Goal: Find specific page/section: Find specific page/section

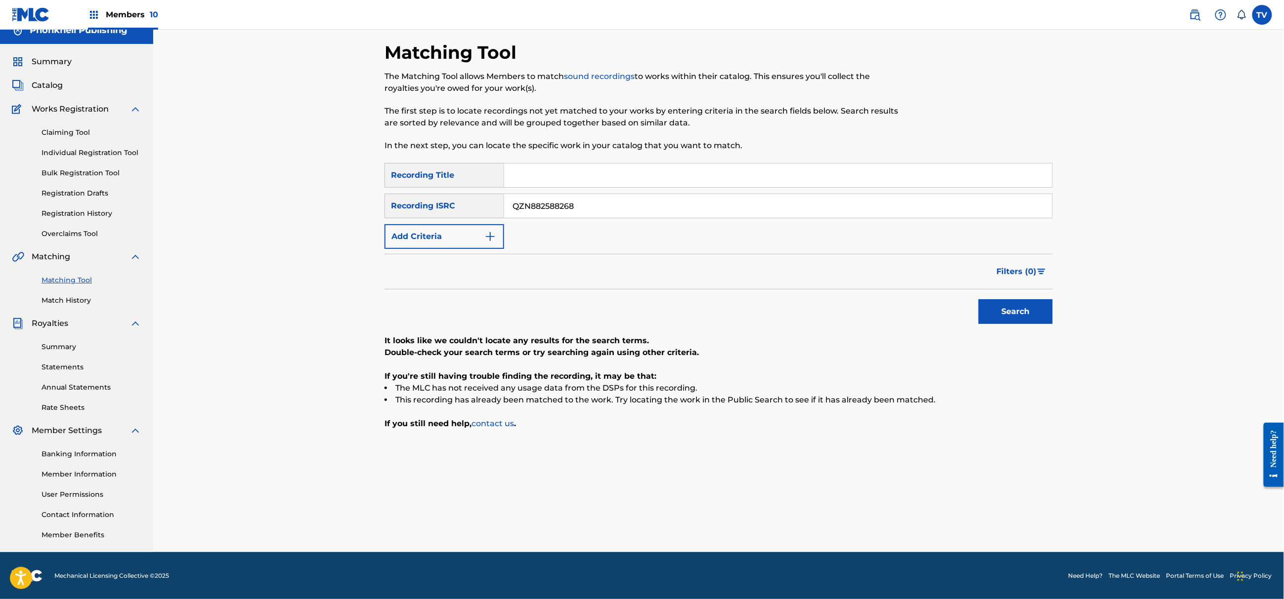
click at [1198, 13] on img at bounding box center [1195, 15] width 12 height 12
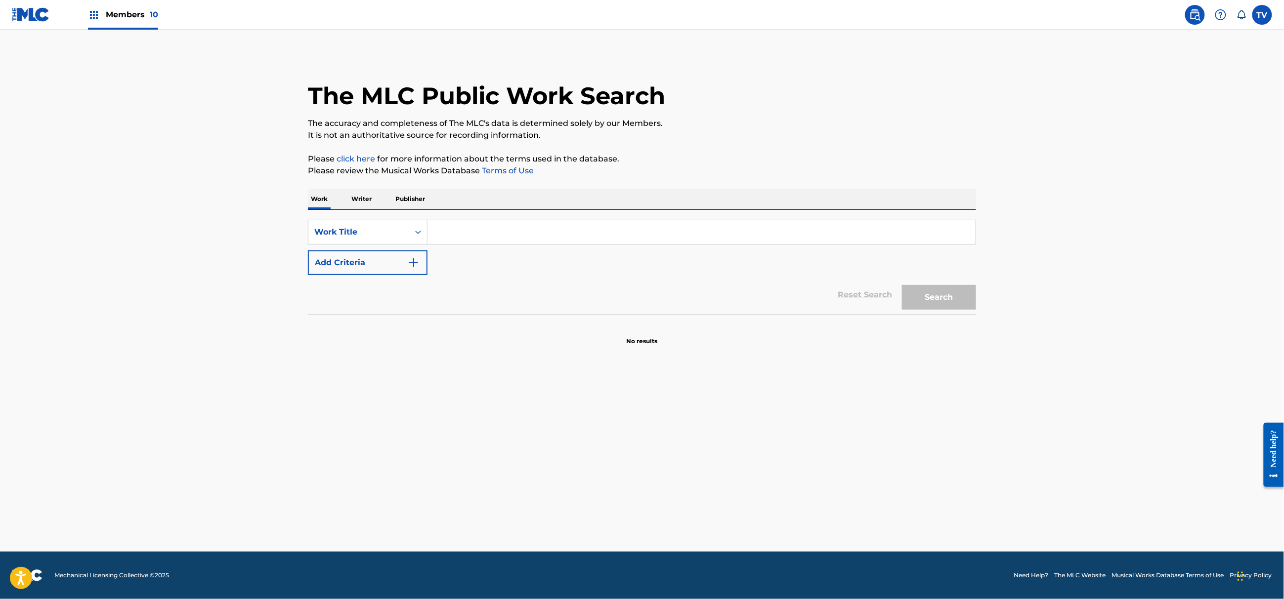
click at [364, 195] on p "Writer" at bounding box center [361, 199] width 26 height 21
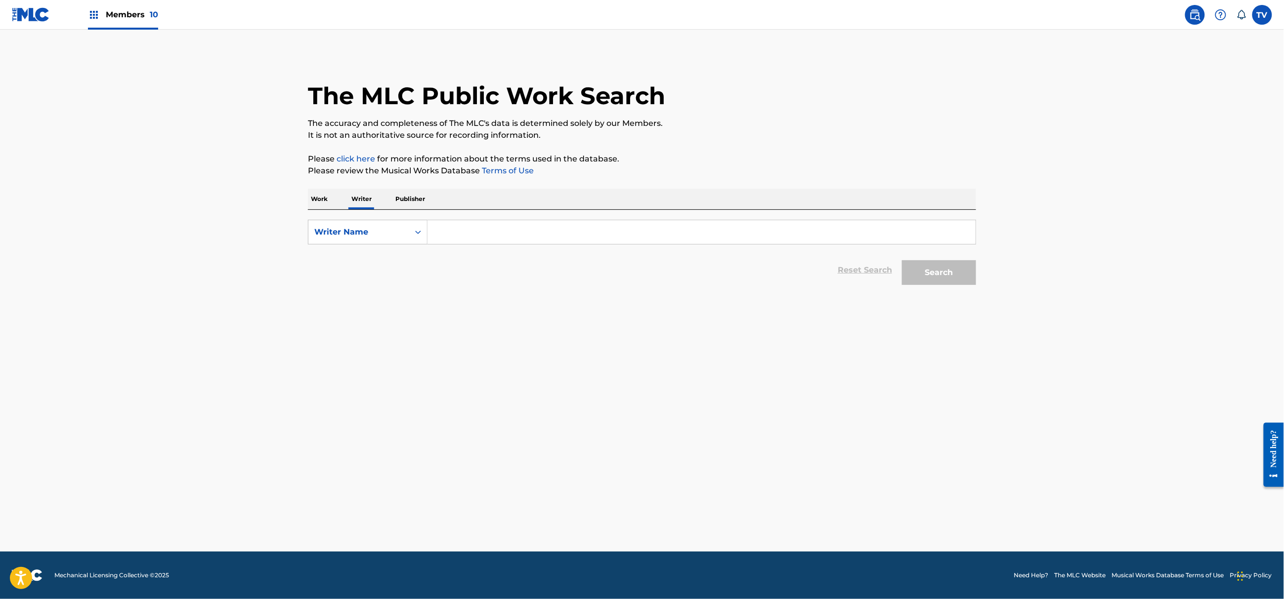
click at [467, 231] on input "Search Form" at bounding box center [702, 232] width 548 height 24
paste input "OSTVEEN, JASPER"
click at [922, 274] on button "Search" at bounding box center [939, 272] width 74 height 25
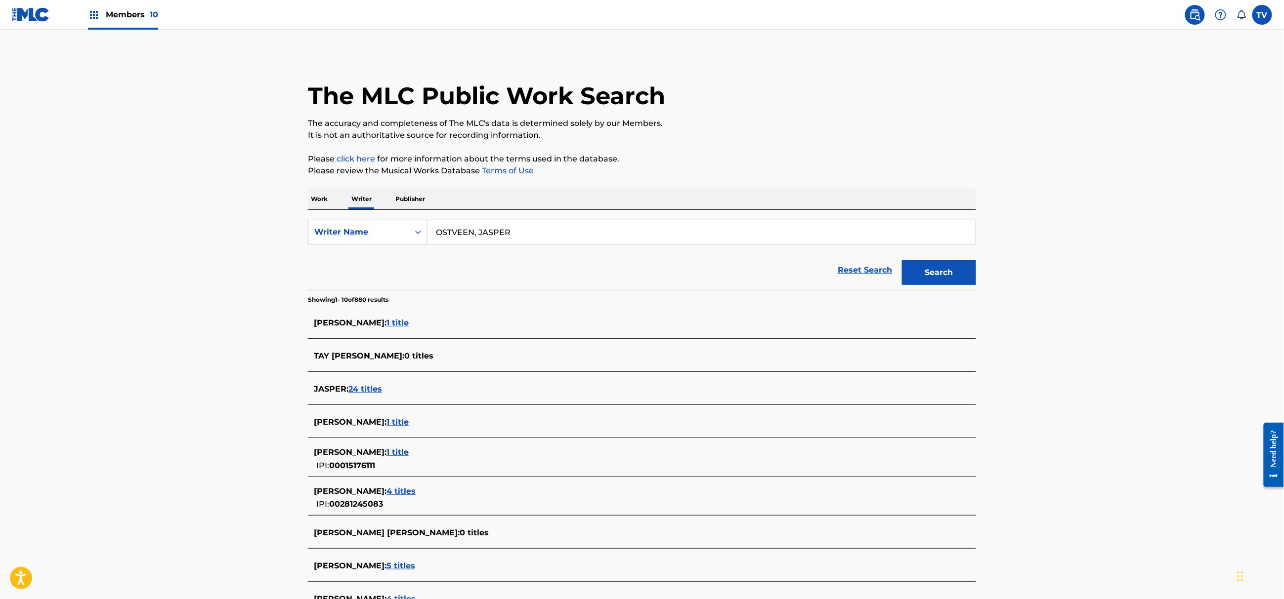
drag, startPoint x: 475, startPoint y: 231, endPoint x: 383, endPoint y: 231, distance: 92.4
click at [382, 231] on div "SearchWithCriteriadc2c63f6-ef72-49e8-9fdd-c646e8eb662b Writer Name [PERSON_NAME]" at bounding box center [642, 232] width 668 height 25
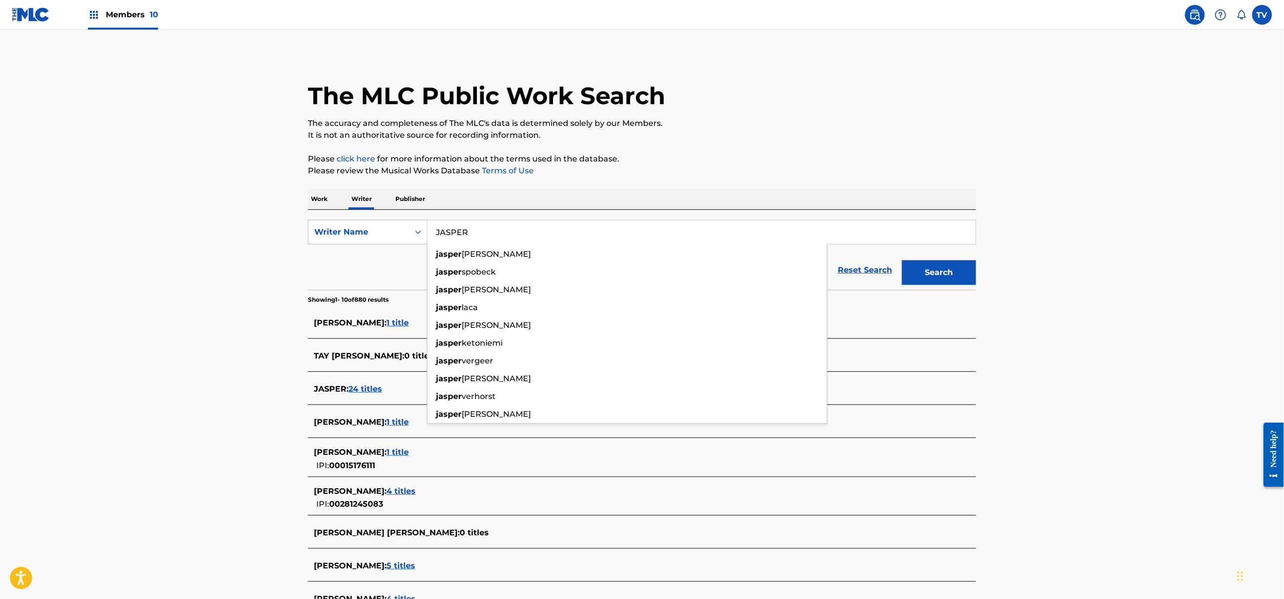
paste input "OSTVEEN"
click at [902, 260] on button "Search" at bounding box center [939, 272] width 74 height 25
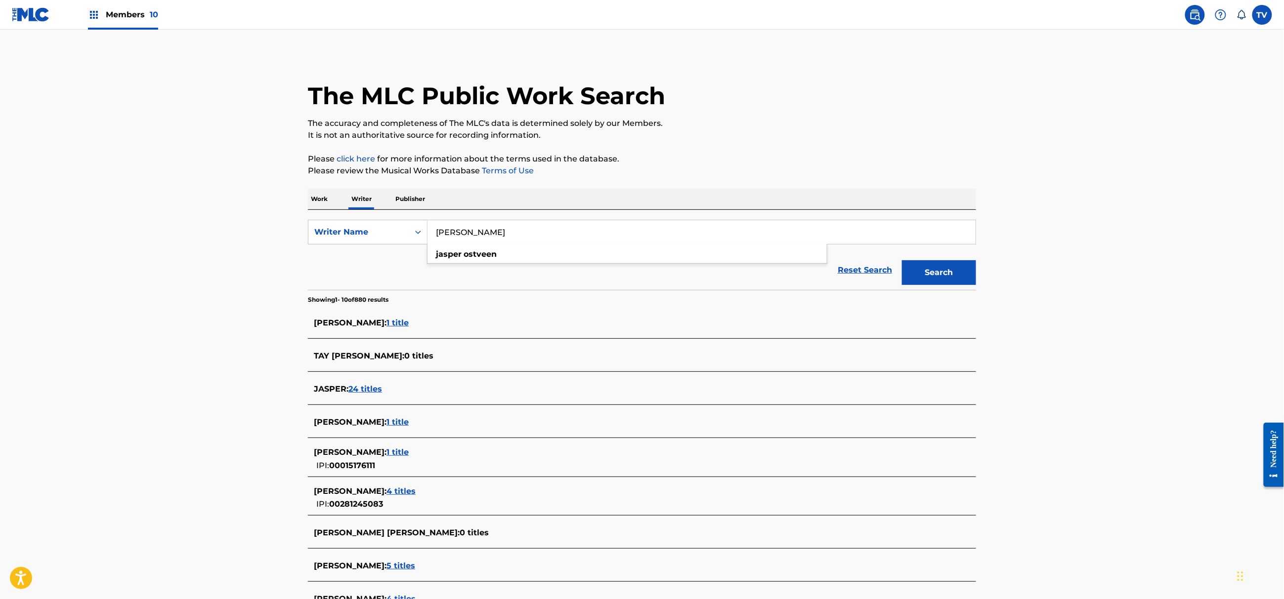
click at [473, 257] on strong "ostveen" at bounding box center [480, 254] width 33 height 9
type input "[PERSON_NAME]"
click at [924, 273] on button "Search" at bounding box center [939, 272] width 74 height 25
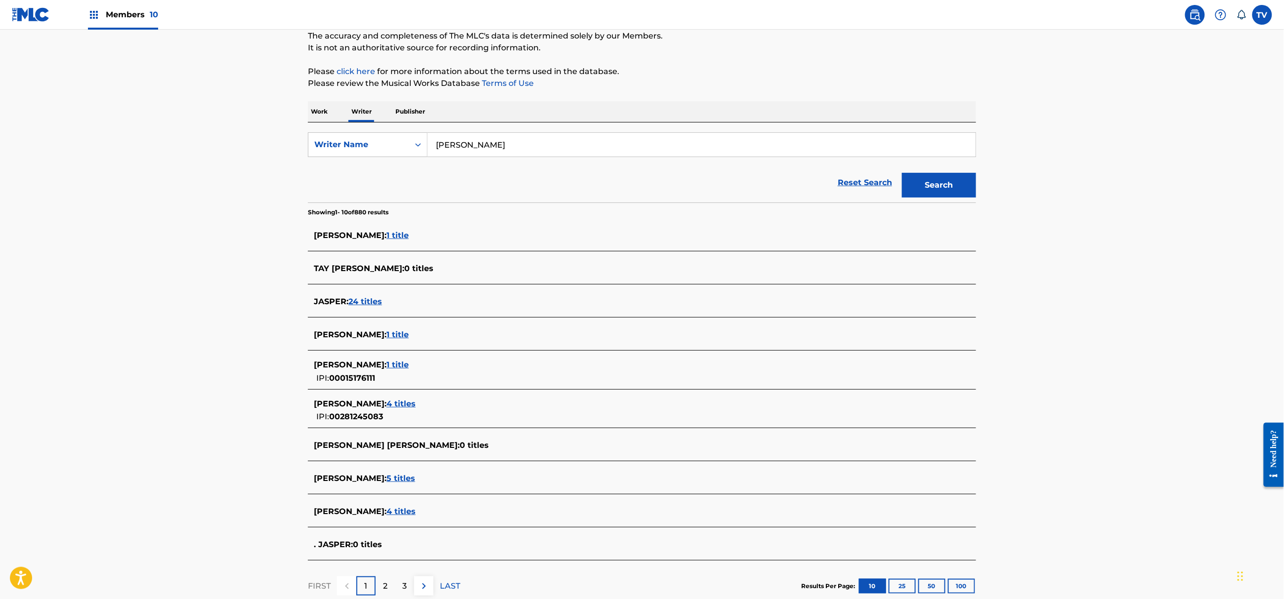
scroll to position [131, 0]
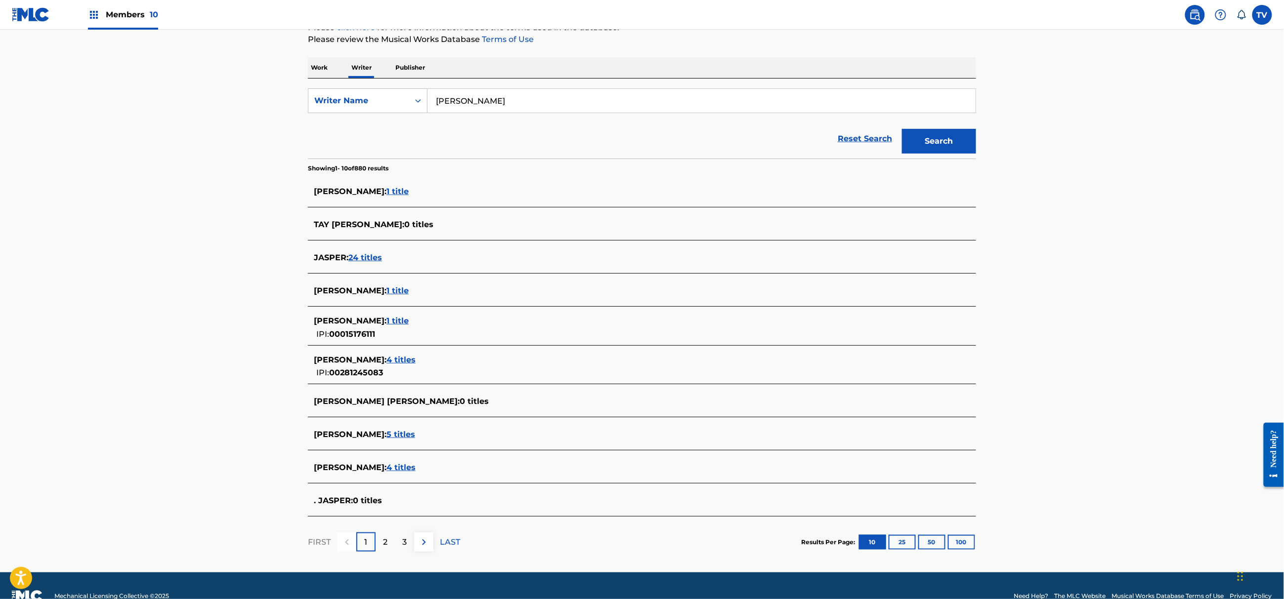
click at [407, 464] on span "4 titles" at bounding box center [400, 467] width 29 height 9
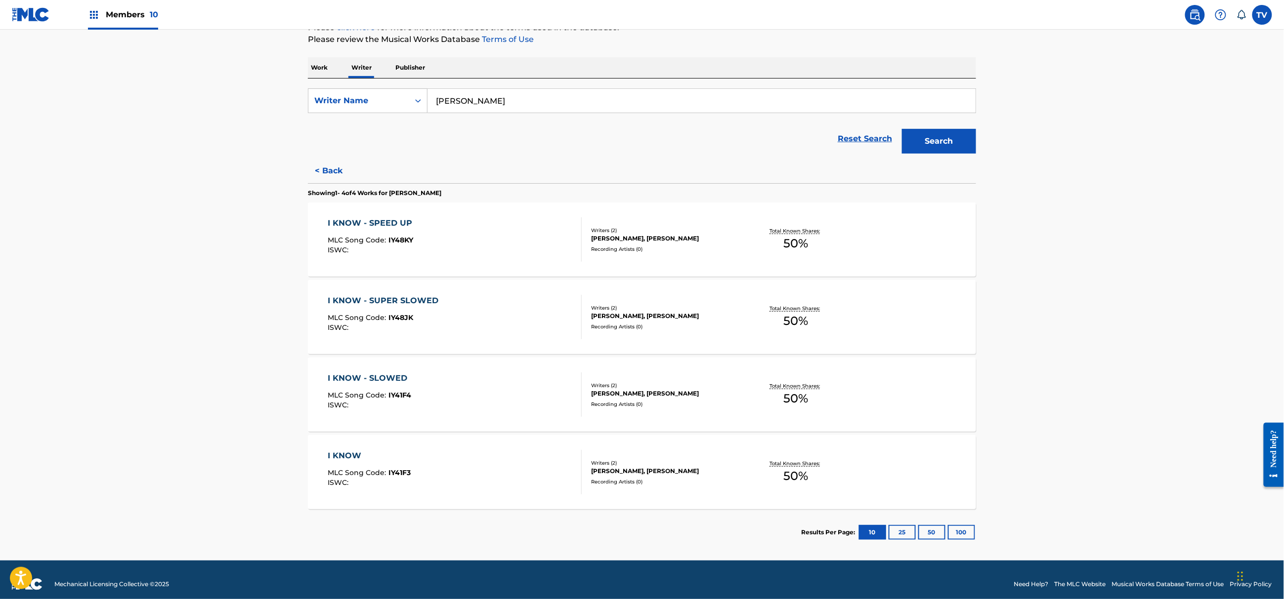
click at [481, 227] on div "I KNOW - SPEED UP MLC Song Code : IY48KY ISWC :" at bounding box center [455, 239] width 254 height 44
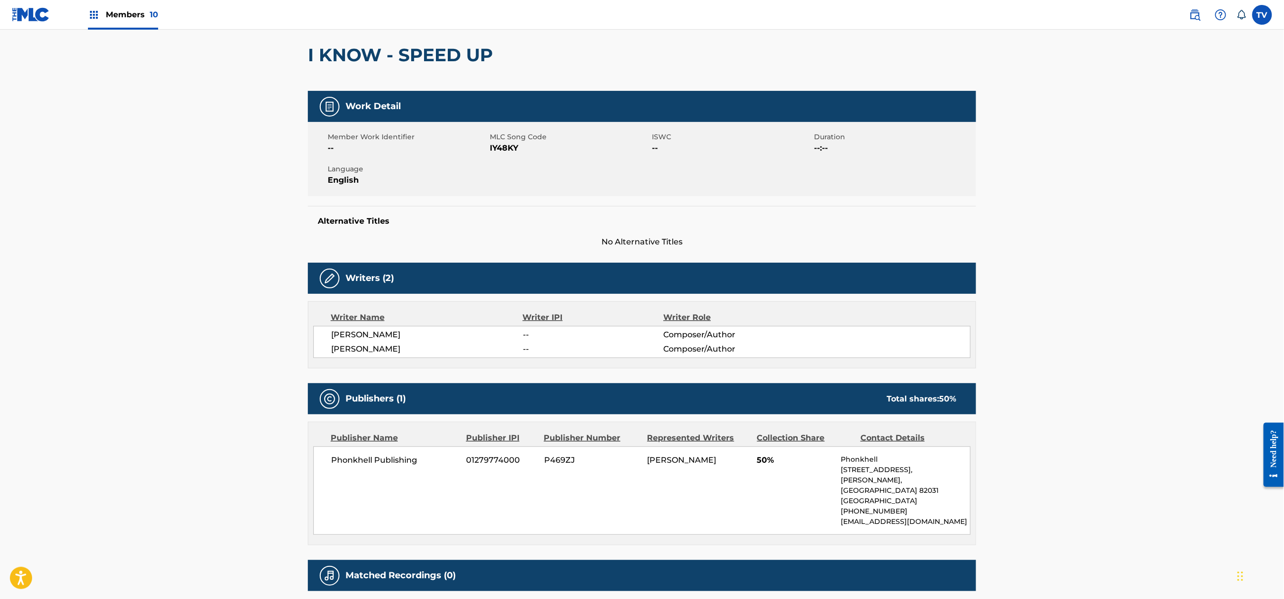
scroll to position [131, 0]
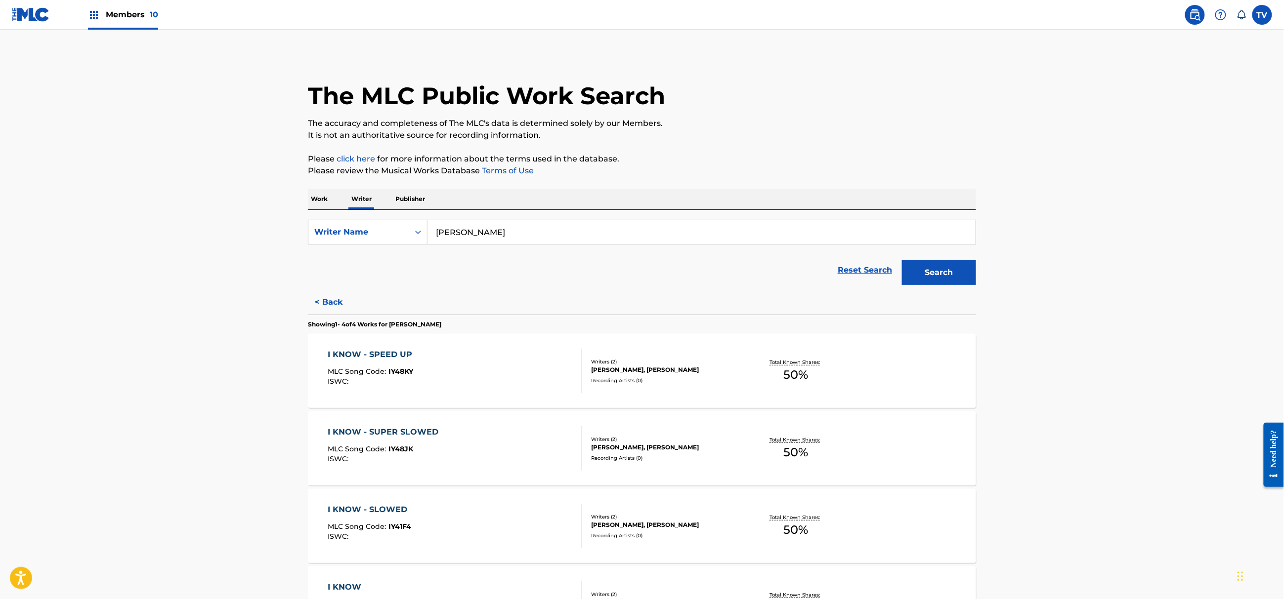
click at [125, 18] on span "Members 10" at bounding box center [132, 14] width 52 height 11
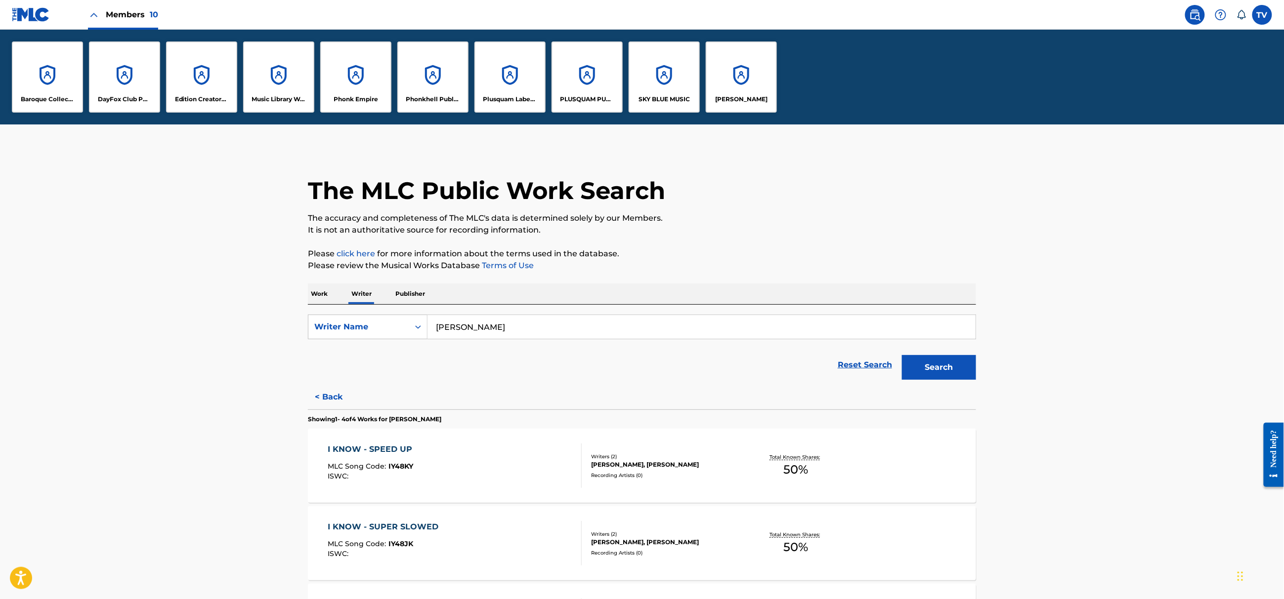
click at [31, 28] on link at bounding box center [31, 14] width 38 height 29
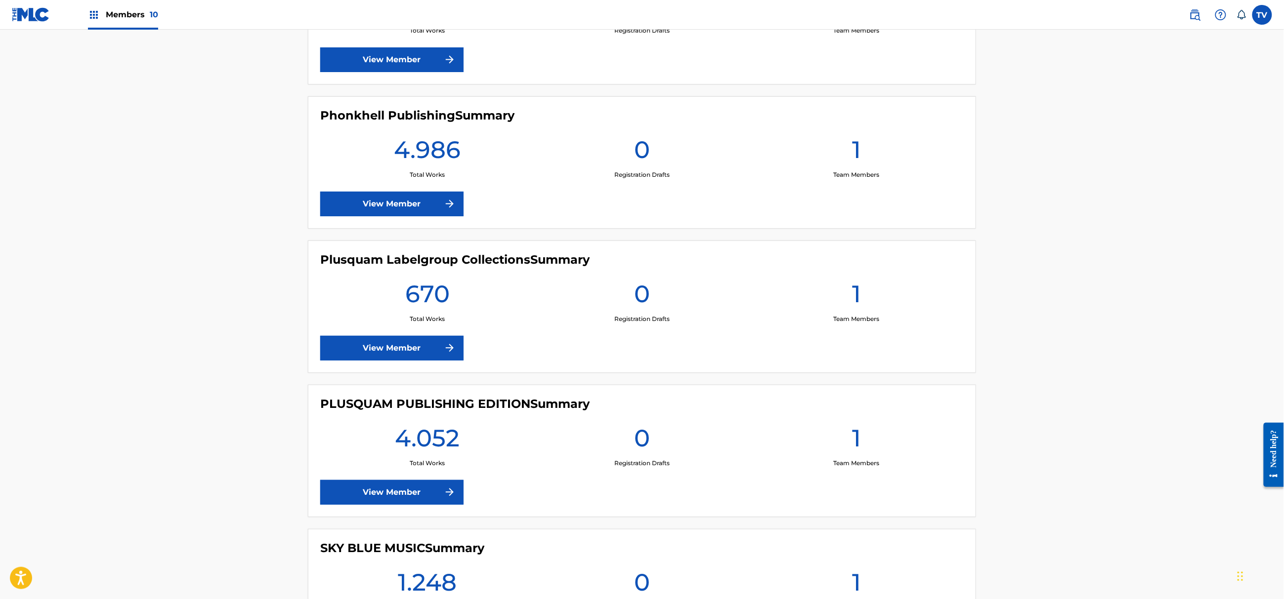
scroll to position [879, 0]
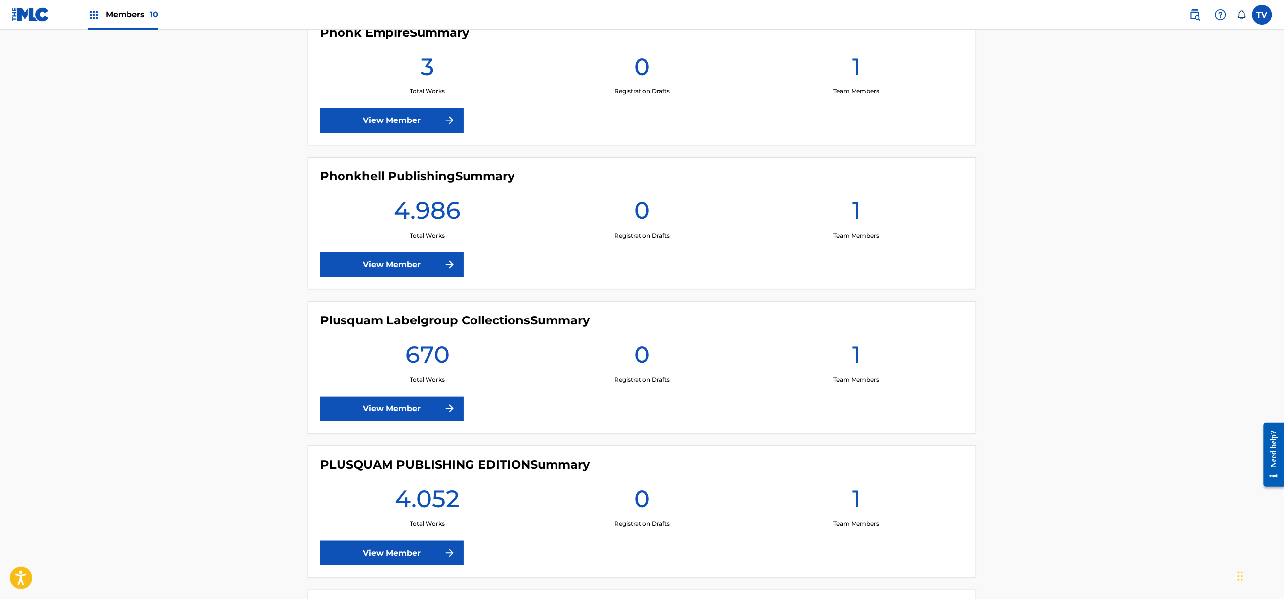
click at [393, 410] on link "View Member" at bounding box center [391, 409] width 143 height 25
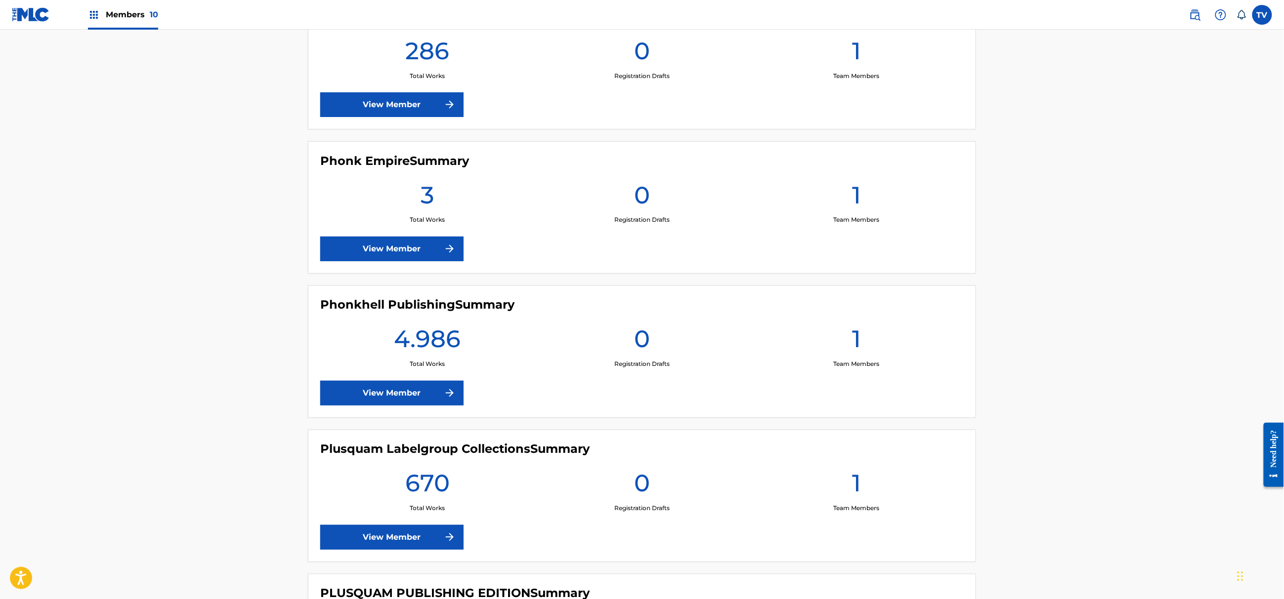
scroll to position [747, 0]
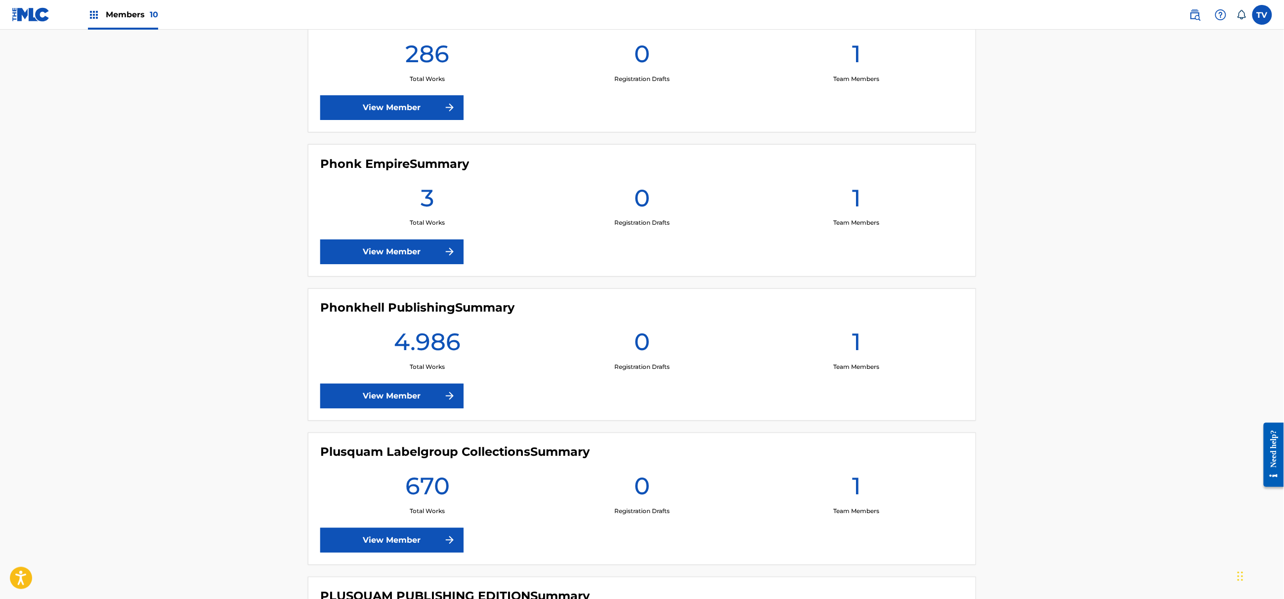
click at [433, 390] on link "View Member" at bounding box center [391, 396] width 143 height 25
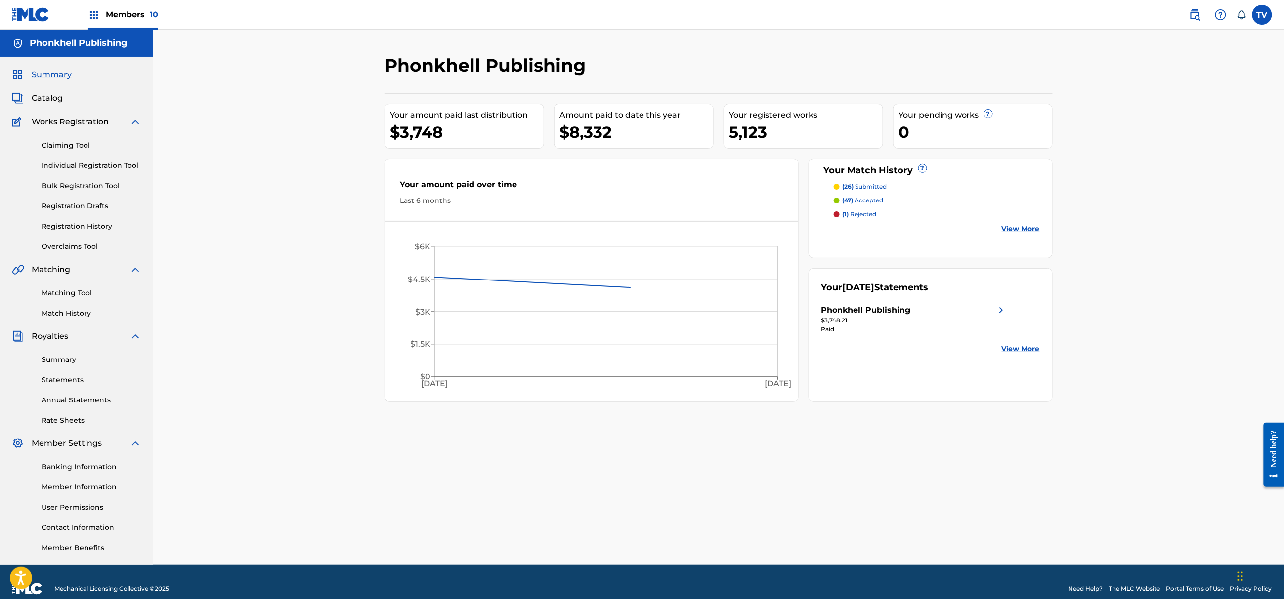
click at [76, 292] on link "Matching Tool" at bounding box center [92, 293] width 100 height 10
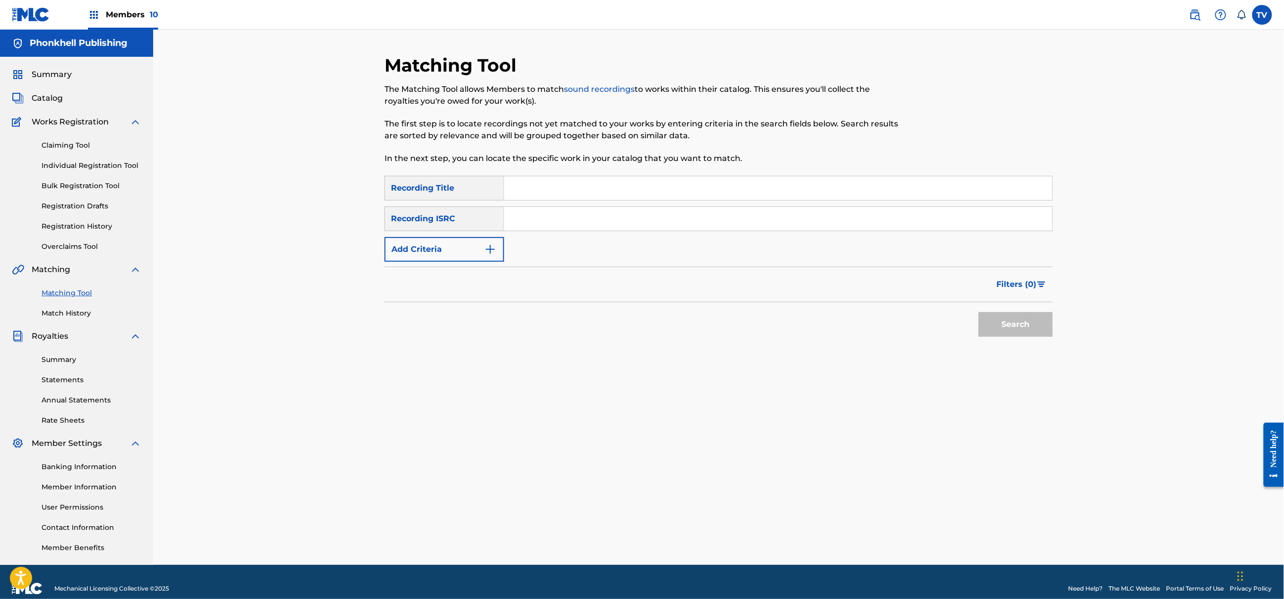
click at [538, 220] on input "Search Form" at bounding box center [778, 219] width 548 height 24
paste input "QZDA62334363"
type input "QZDA62334363"
click at [979, 312] on button "Search" at bounding box center [1016, 324] width 74 height 25
